Goal: Navigation & Orientation: Find specific page/section

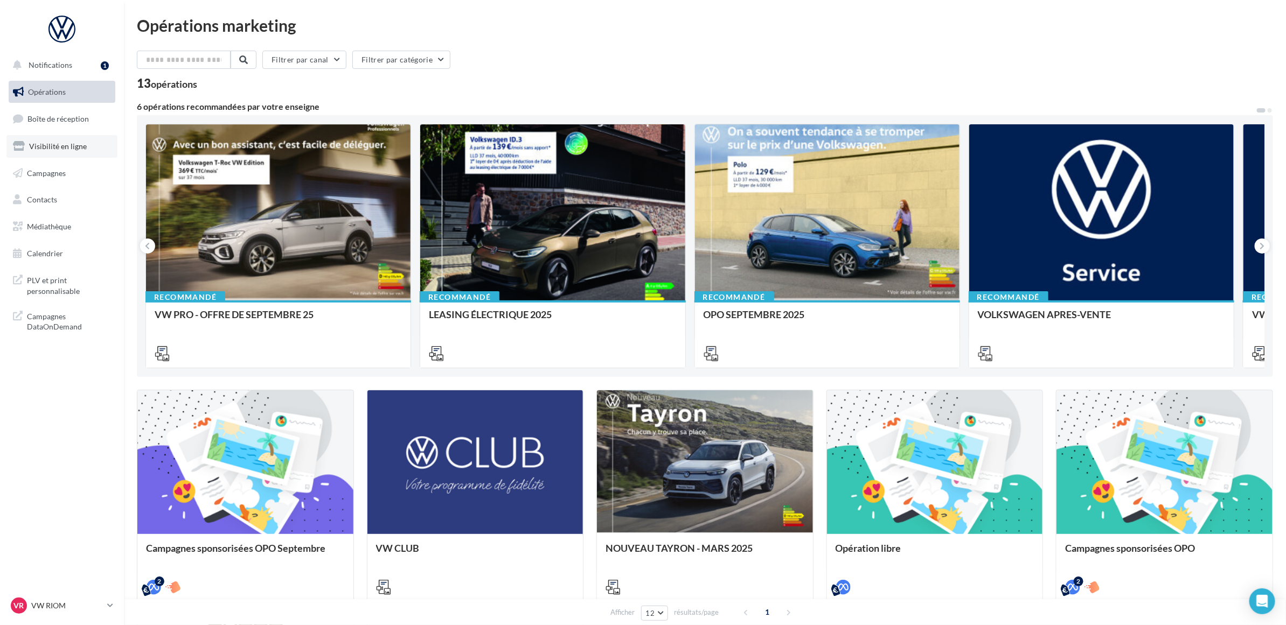
click at [77, 157] on link "Visibilité en ligne" at bounding box center [61, 146] width 111 height 23
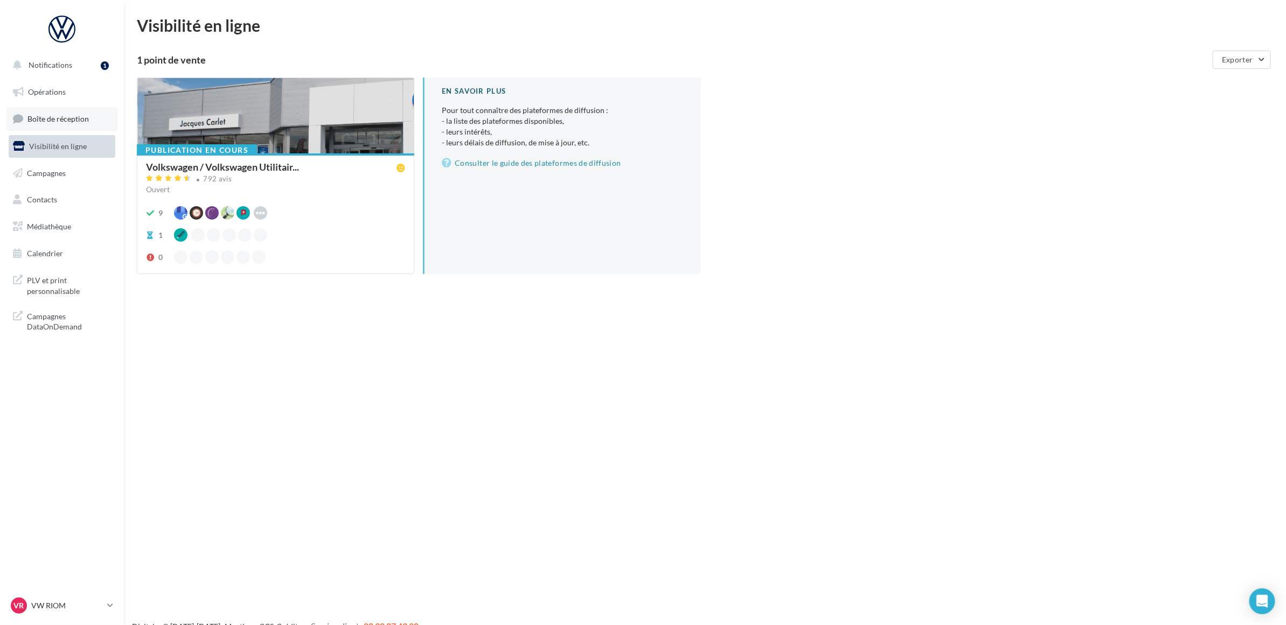
click at [76, 109] on link "Boîte de réception" at bounding box center [61, 118] width 111 height 23
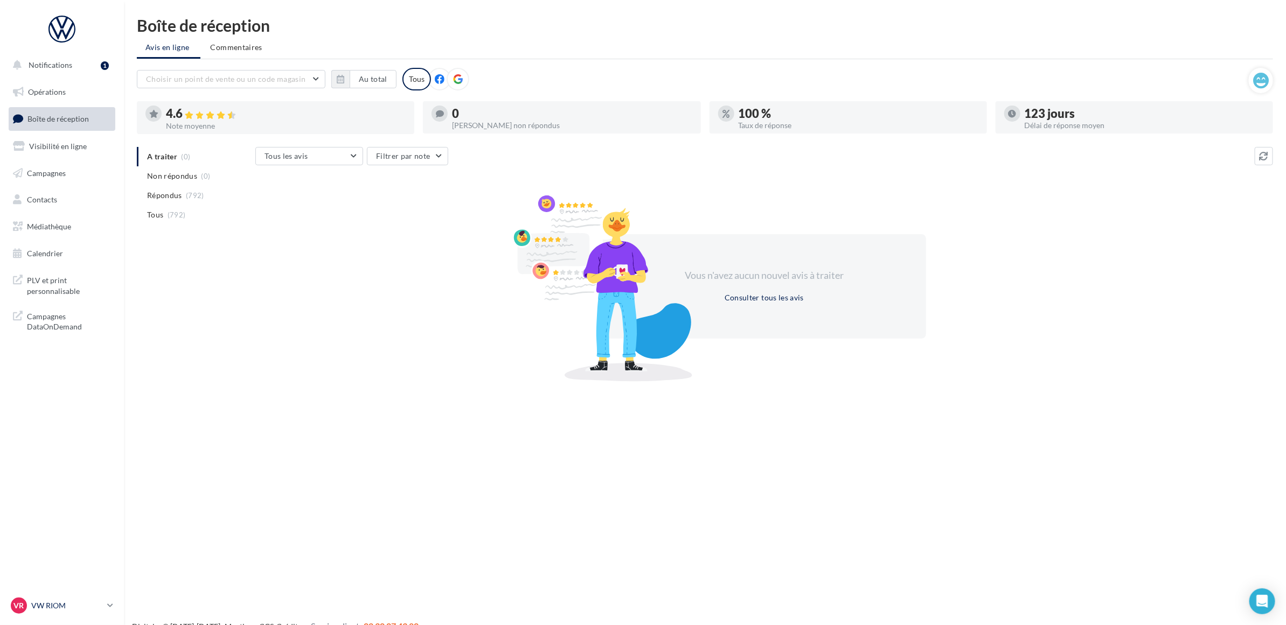
click at [73, 602] on p "VW RIOM" at bounding box center [67, 605] width 72 height 11
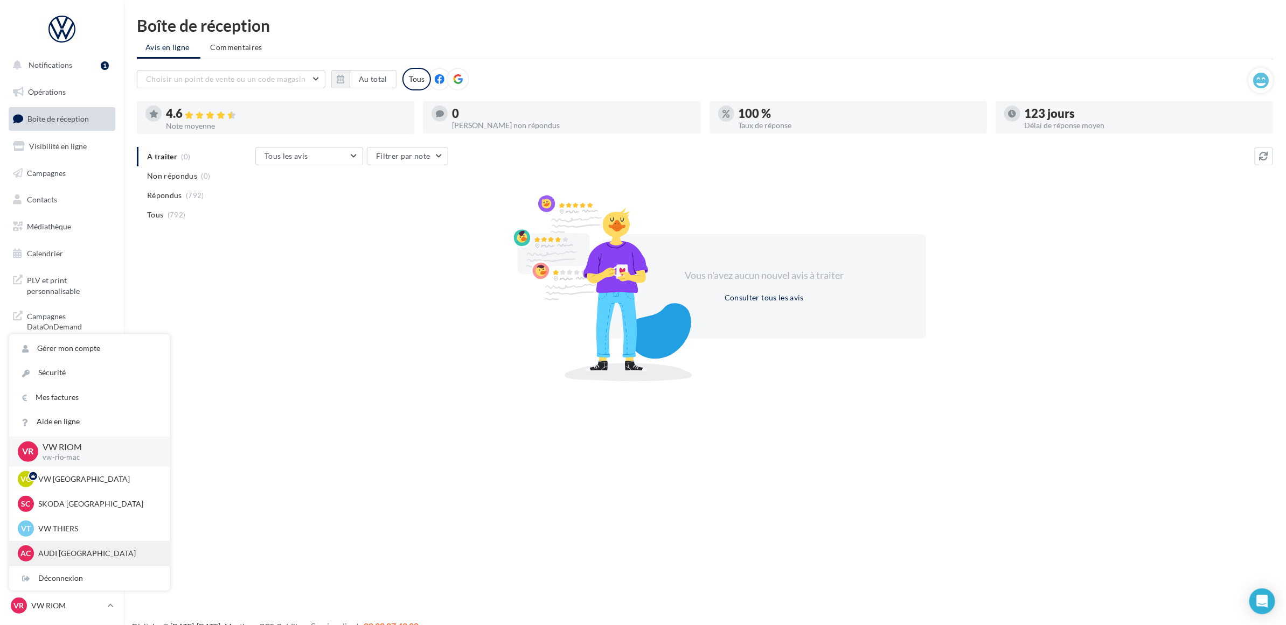
click at [69, 553] on p "AUDI [GEOGRAPHIC_DATA]" at bounding box center [97, 553] width 118 height 11
